Goal: Task Accomplishment & Management: Manage account settings

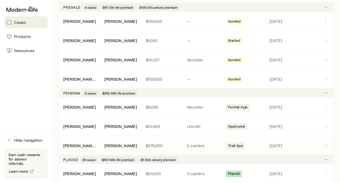
scroll to position [190, 0]
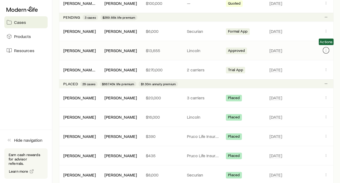
click at [327, 49] on icon "Client cases" at bounding box center [326, 50] width 4 height 4
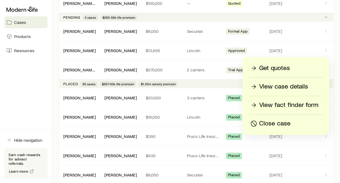
click at [278, 88] on p "View case details" at bounding box center [283, 86] width 49 height 9
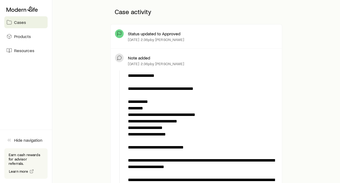
scroll to position [135, 0]
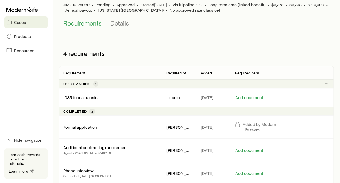
scroll to position [47, 0]
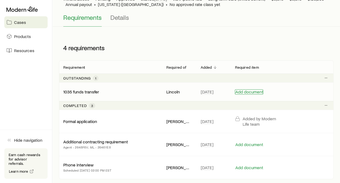
click at [261, 90] on button "Add document" at bounding box center [249, 91] width 28 height 5
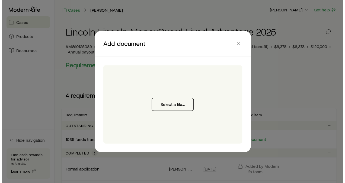
scroll to position [0, 0]
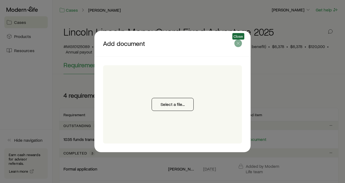
click at [237, 42] on icon "button" at bounding box center [237, 43] width 5 height 5
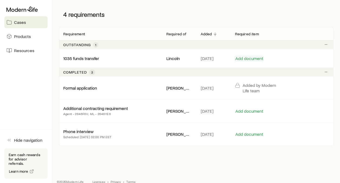
scroll to position [81, 0]
click at [90, 60] on p "1035 funds transfer" at bounding box center [81, 58] width 36 height 5
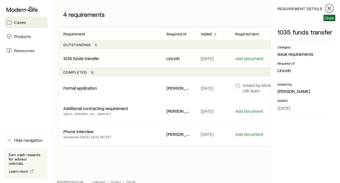
click at [330, 9] on line "button" at bounding box center [329, 8] width 3 height 3
